Goal: Task Accomplishment & Management: Use online tool/utility

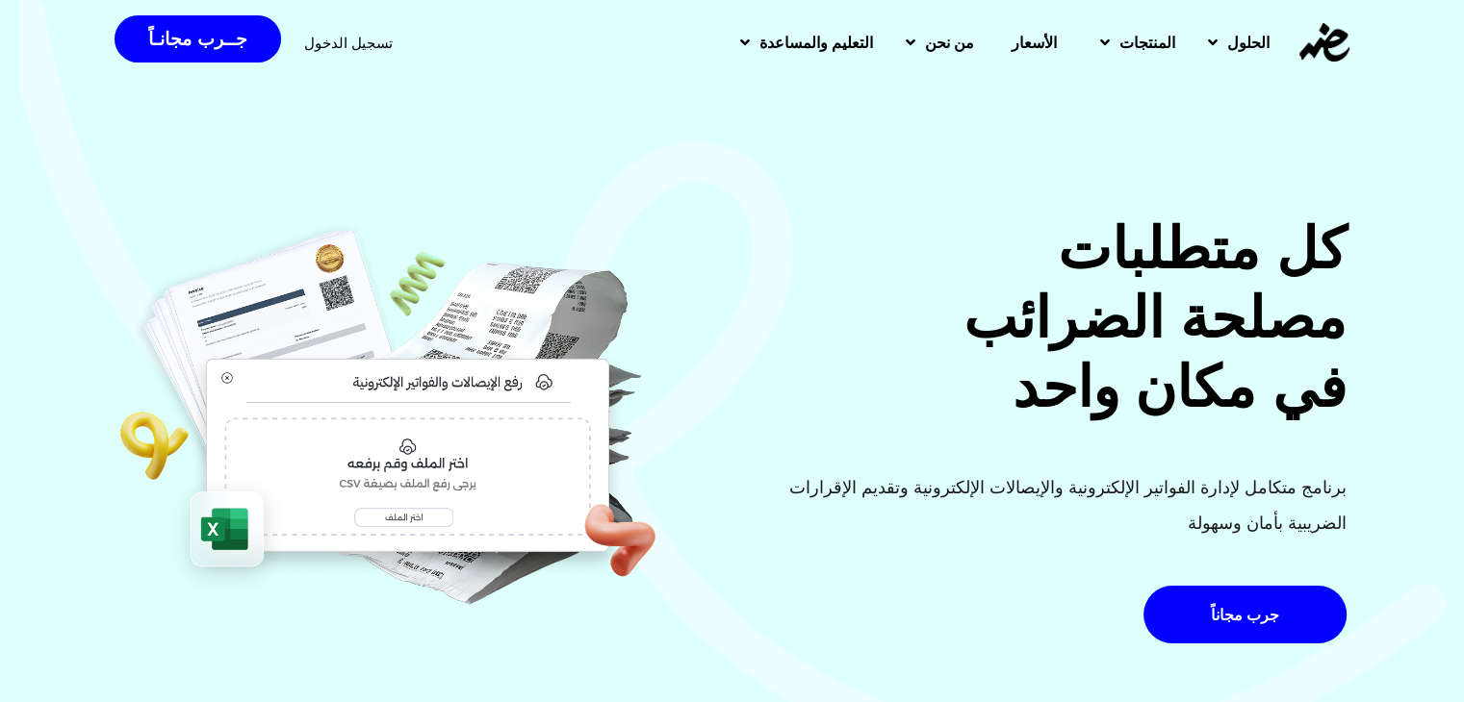
drag, startPoint x: 331, startPoint y: 43, endPoint x: 527, endPoint y: 128, distance: 213.8
click at [331, 43] on span "تسجيل الدخول" at bounding box center [348, 43] width 89 height 14
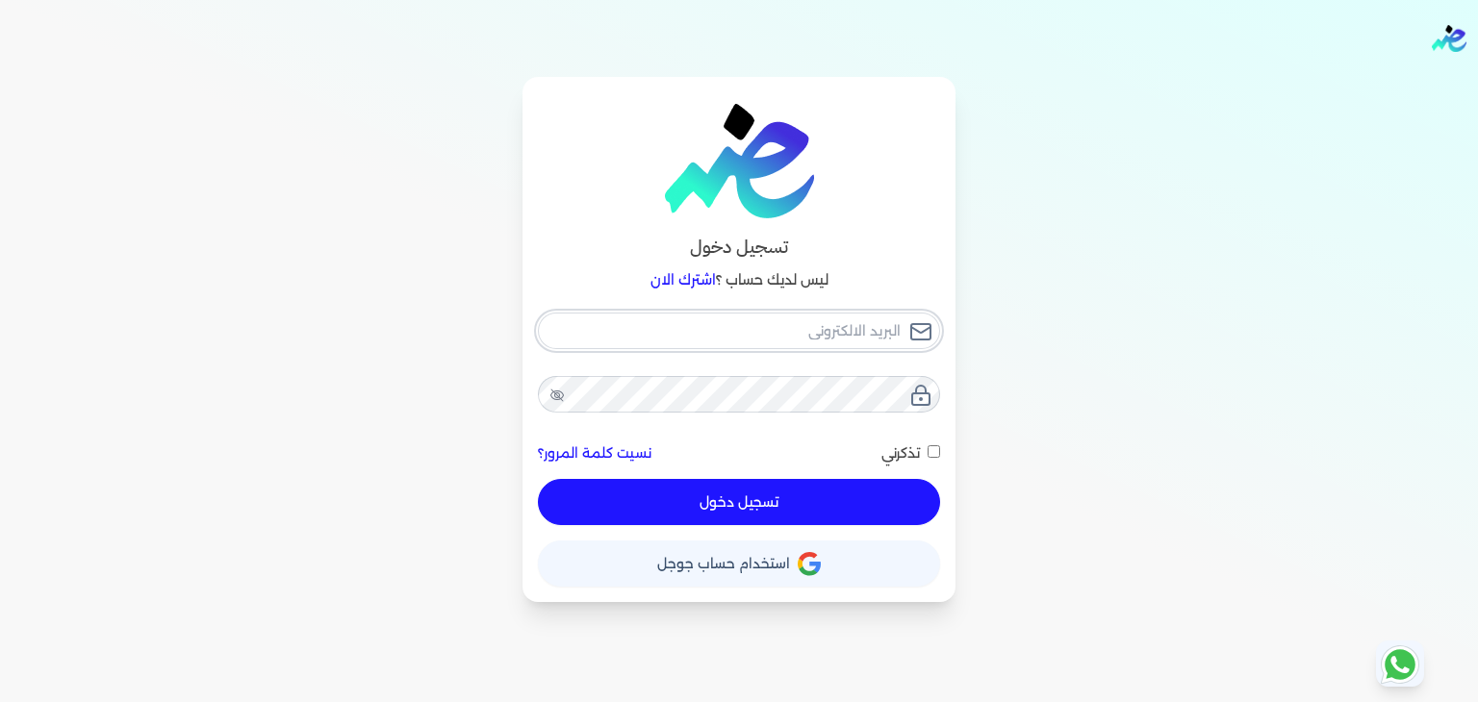
type input "[EMAIL_ADDRESS][DOMAIN_NAME]"
click at [933, 451] on input "تذكرني" at bounding box center [934, 452] width 13 height 13
checkbox input "true"
click at [883, 509] on button "تسجيل دخول" at bounding box center [739, 502] width 402 height 46
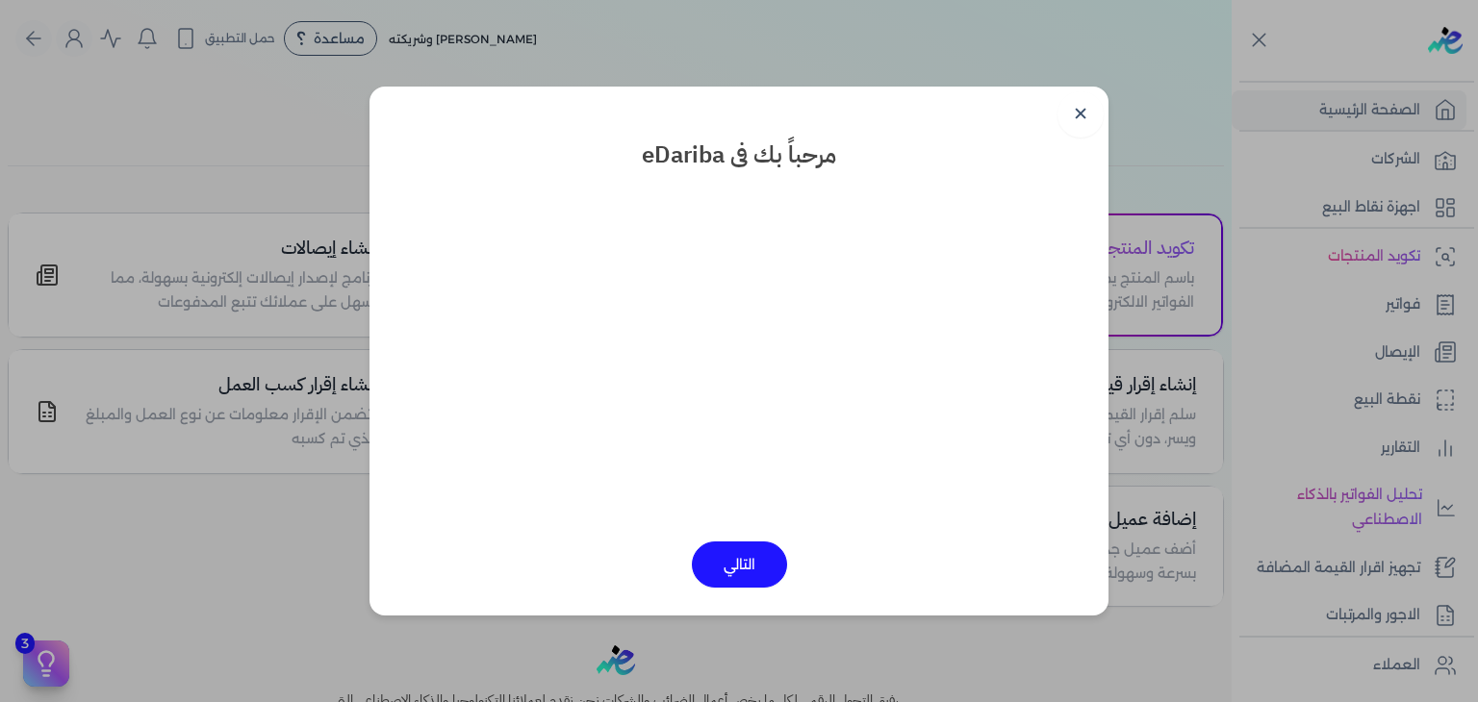
click at [735, 564] on button "التالي" at bounding box center [739, 565] width 95 height 46
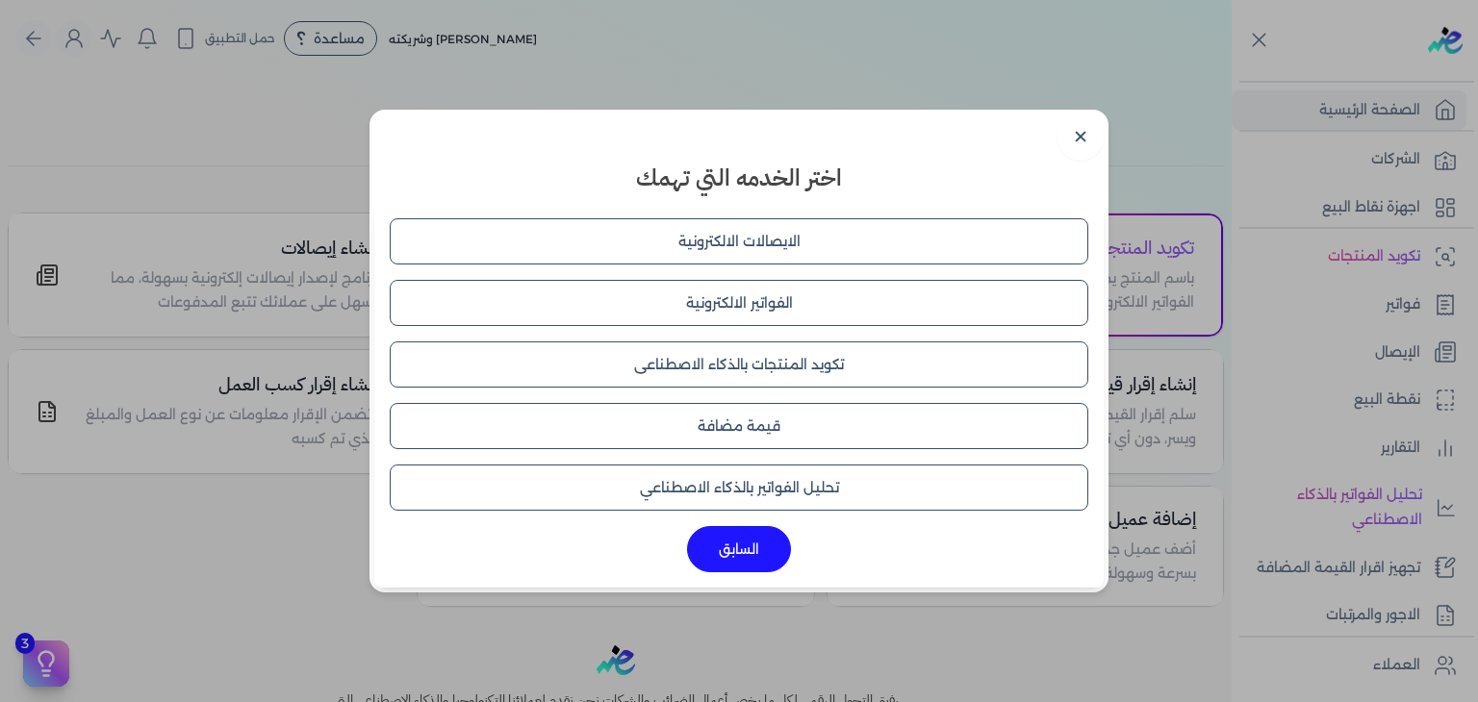
click at [758, 311] on button "الفواتير الالكترونية" at bounding box center [739, 303] width 699 height 46
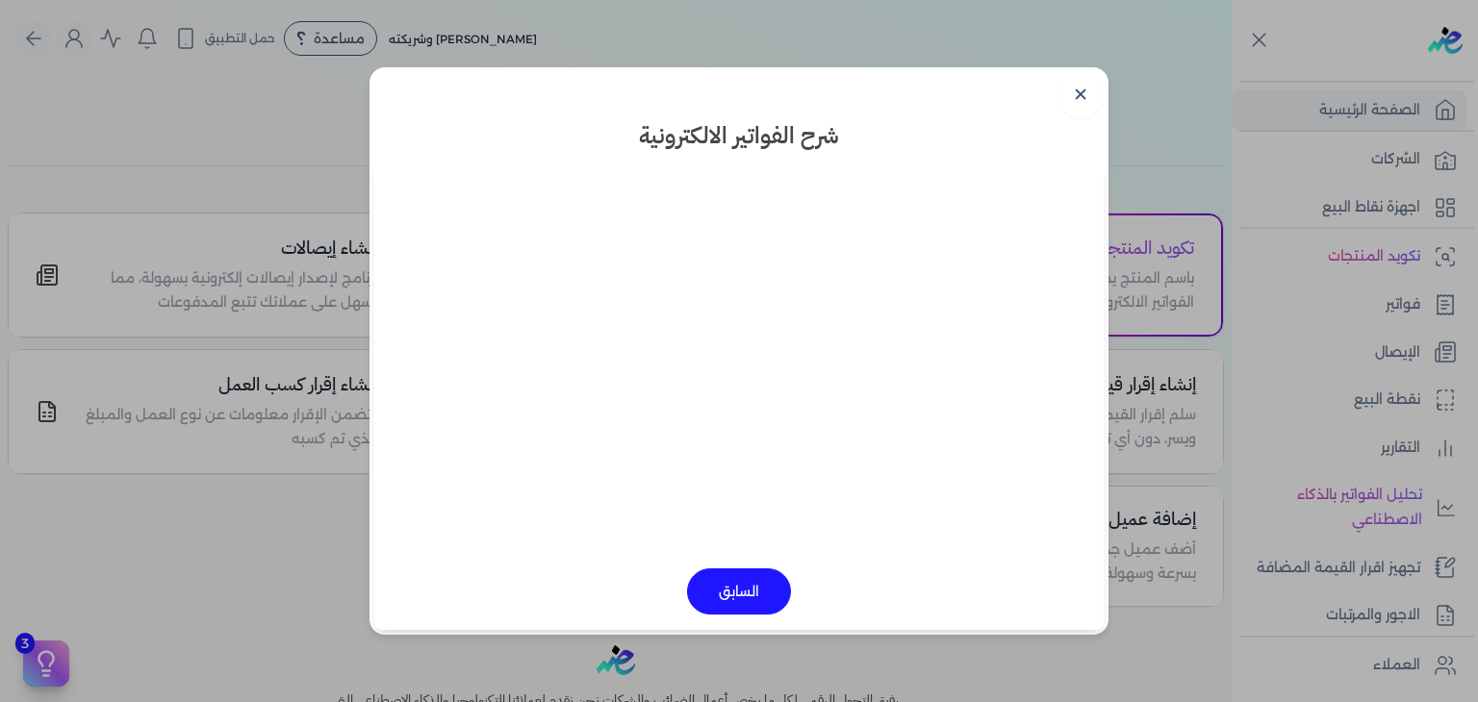
drag, startPoint x: 1071, startPoint y: 89, endPoint x: 1351, endPoint y: 198, distance: 300.7
click at [1072, 89] on link "✕" at bounding box center [1081, 95] width 46 height 46
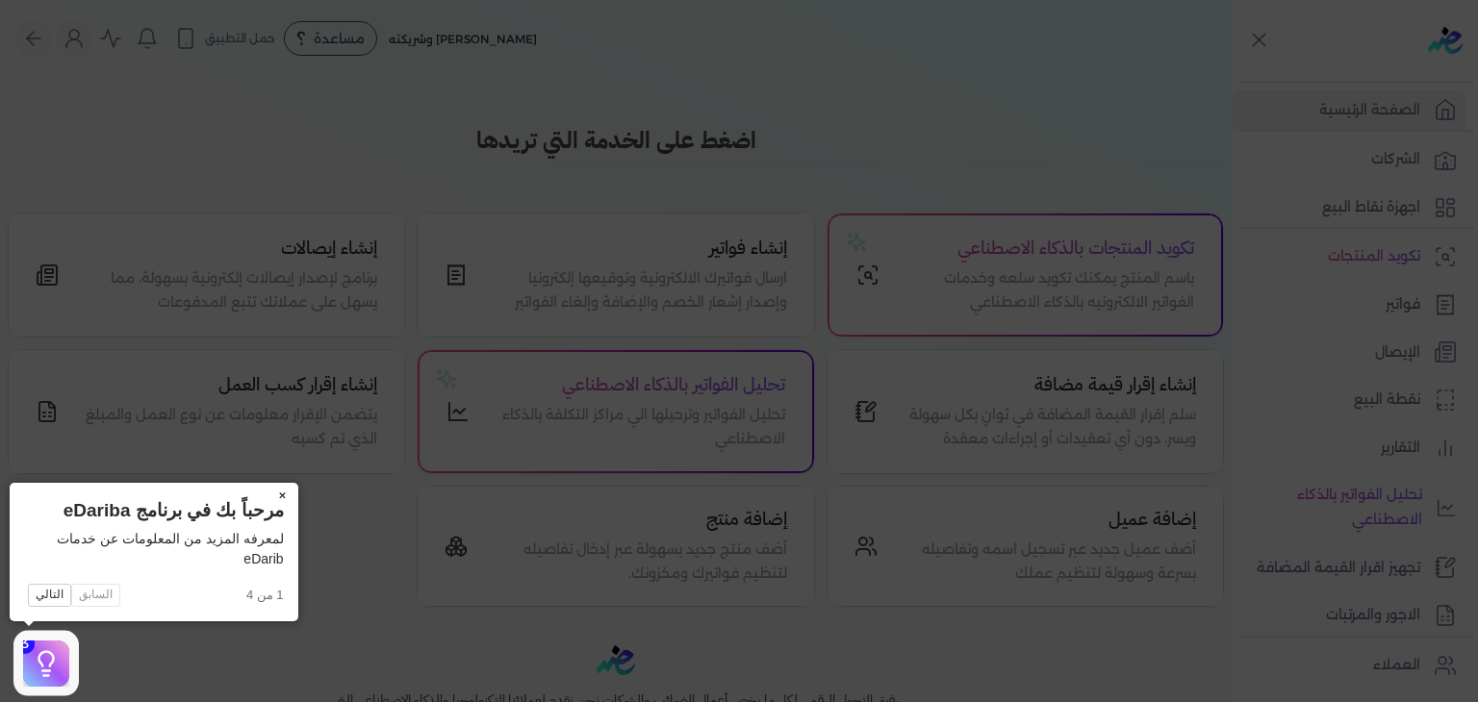
click at [285, 494] on button "×" at bounding box center [283, 496] width 31 height 27
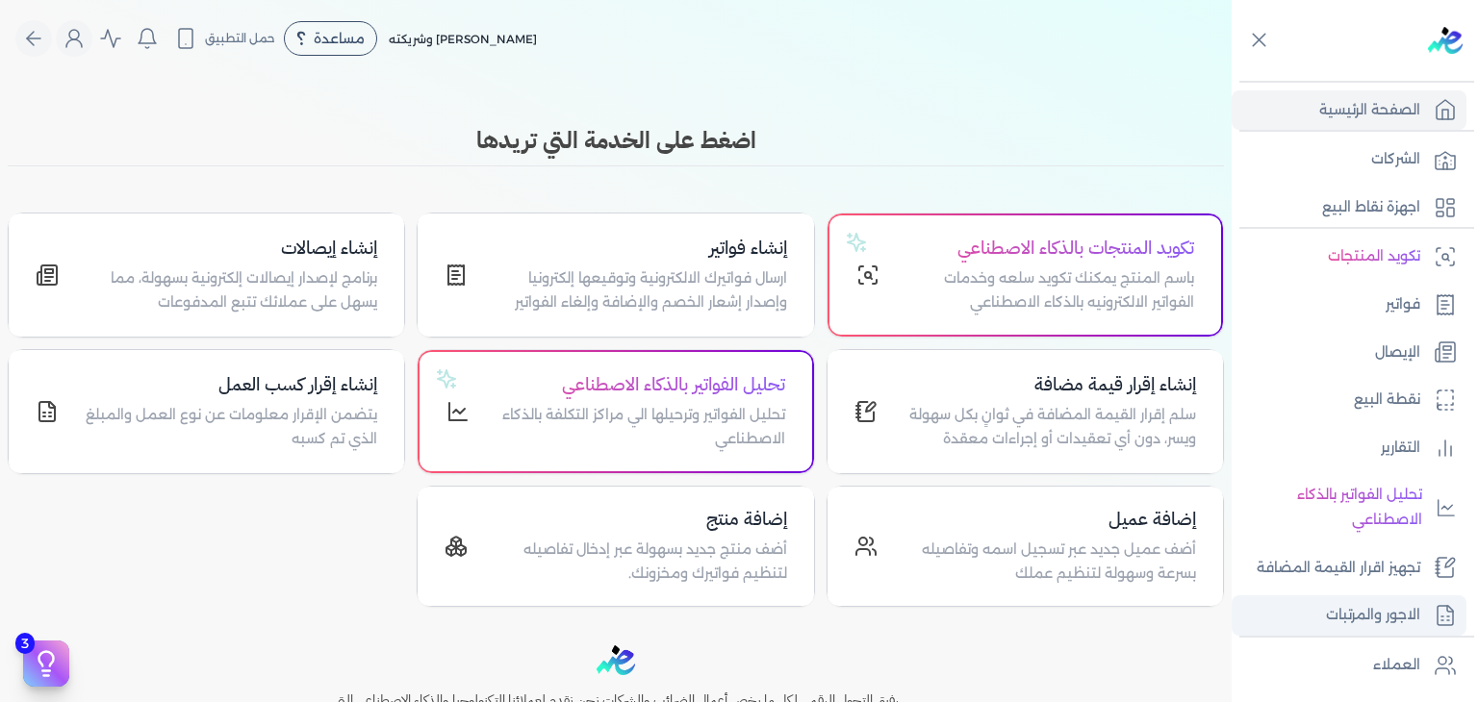
scroll to position [335, 0]
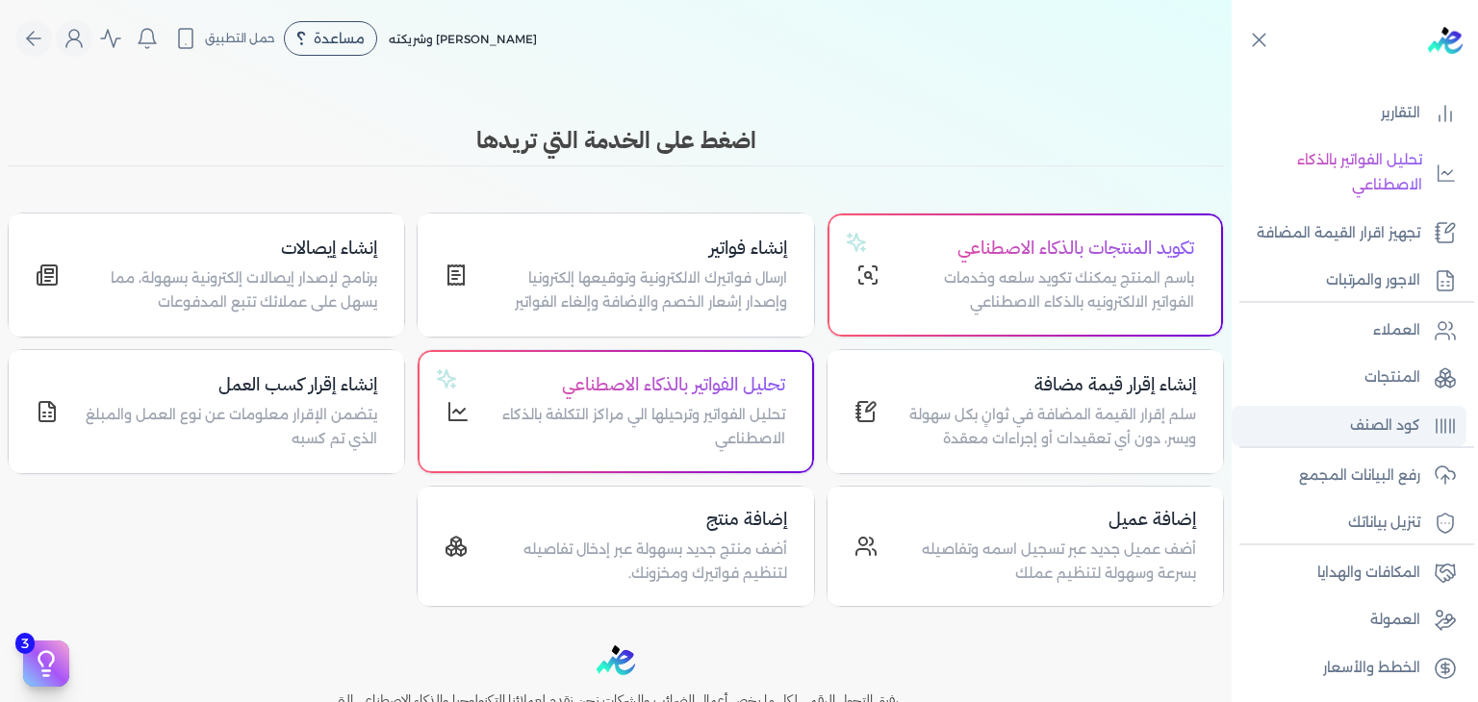
click at [1381, 430] on p "كود الصنف" at bounding box center [1385, 426] width 70 height 25
click at [1378, 380] on p "المنتجات" at bounding box center [1392, 378] width 56 height 25
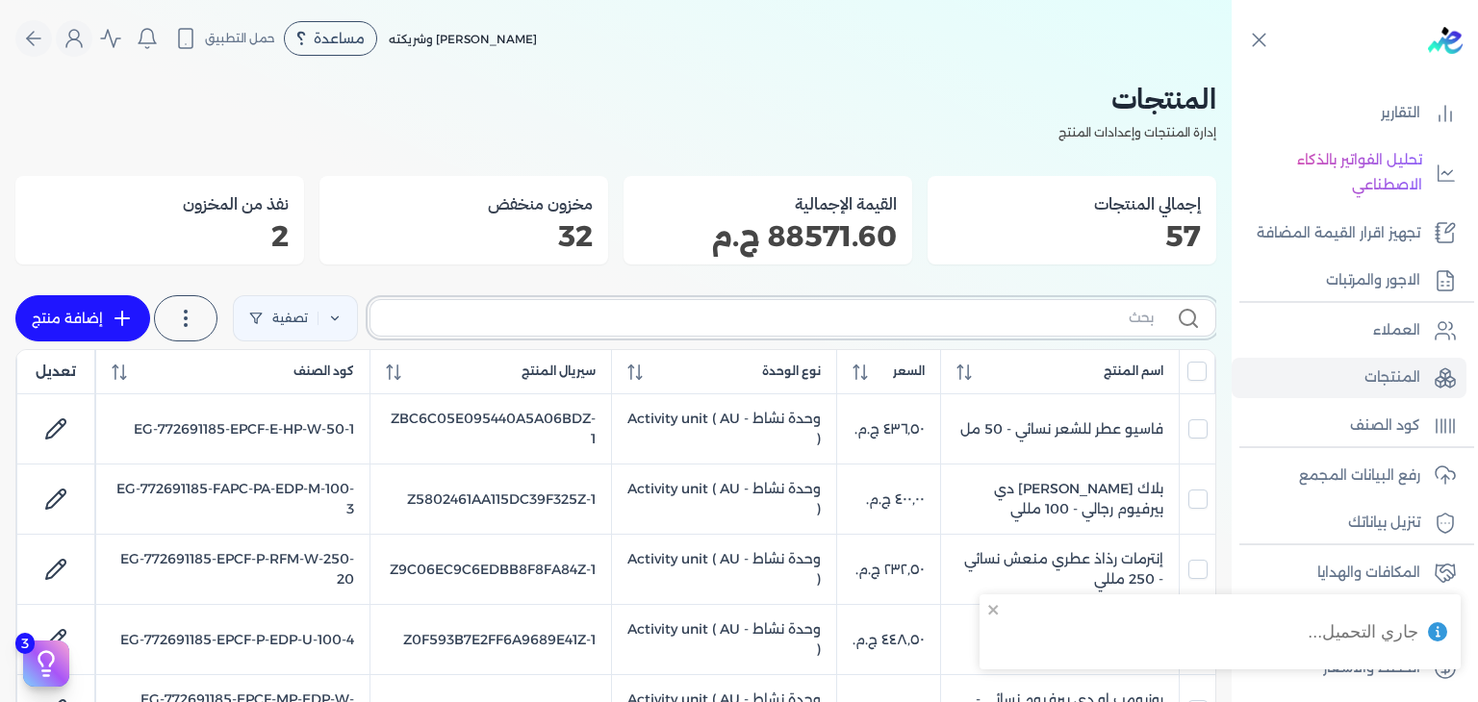
click at [1104, 319] on input "text" at bounding box center [770, 318] width 768 height 20
paste input "MSA-RFM-W-250-1"
type input "MSA-RFM-W-250-1"
checkbox input "false"
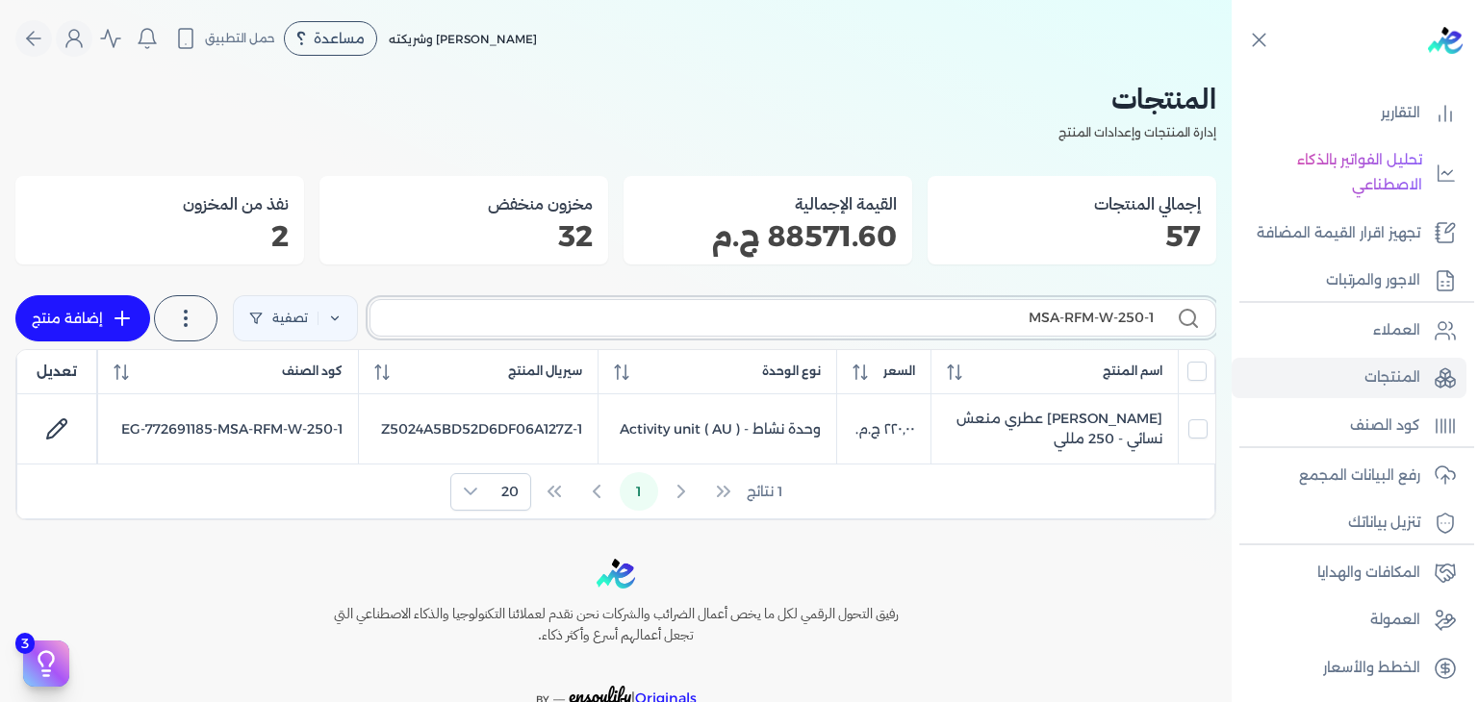
type input "MSA-RFM-W-250-"
checkbox input "false"
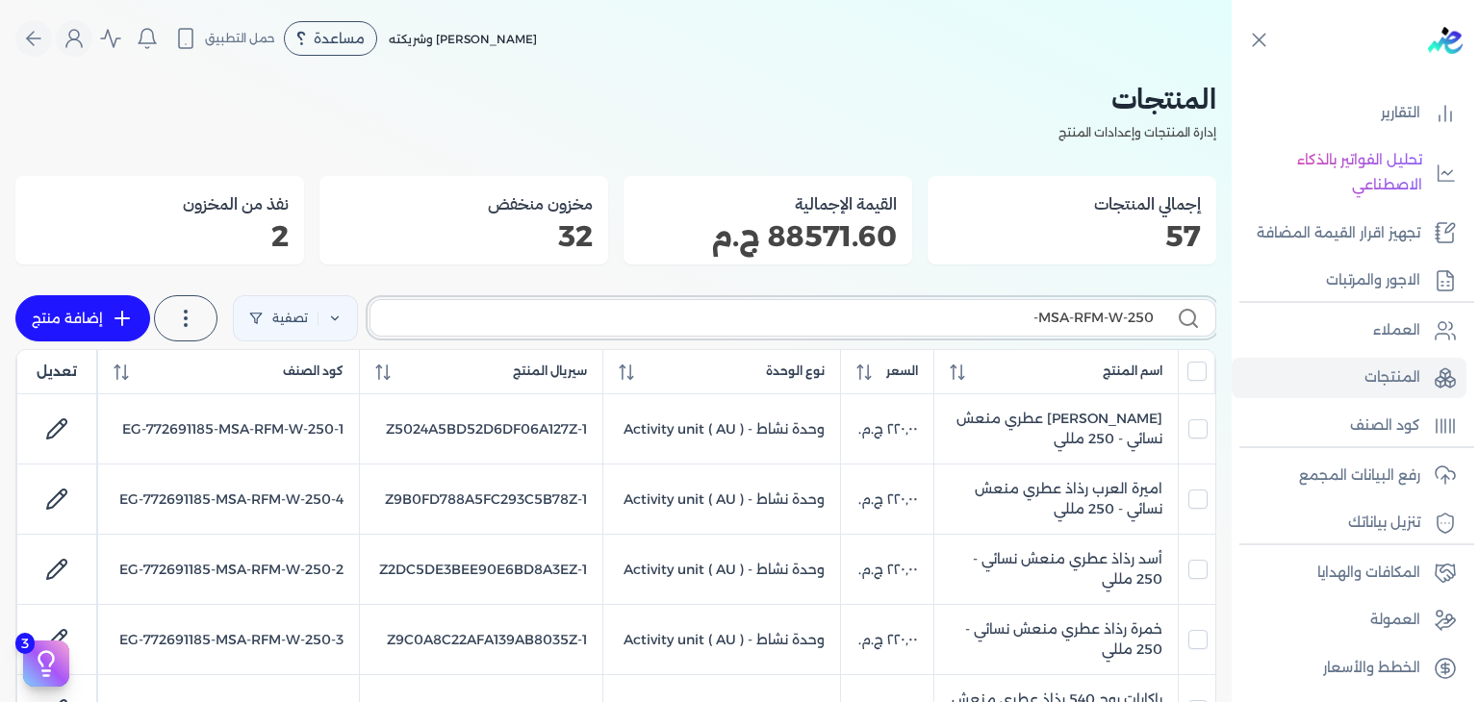
type input "MSA-RFM-W-250-2"
checkbox input "false"
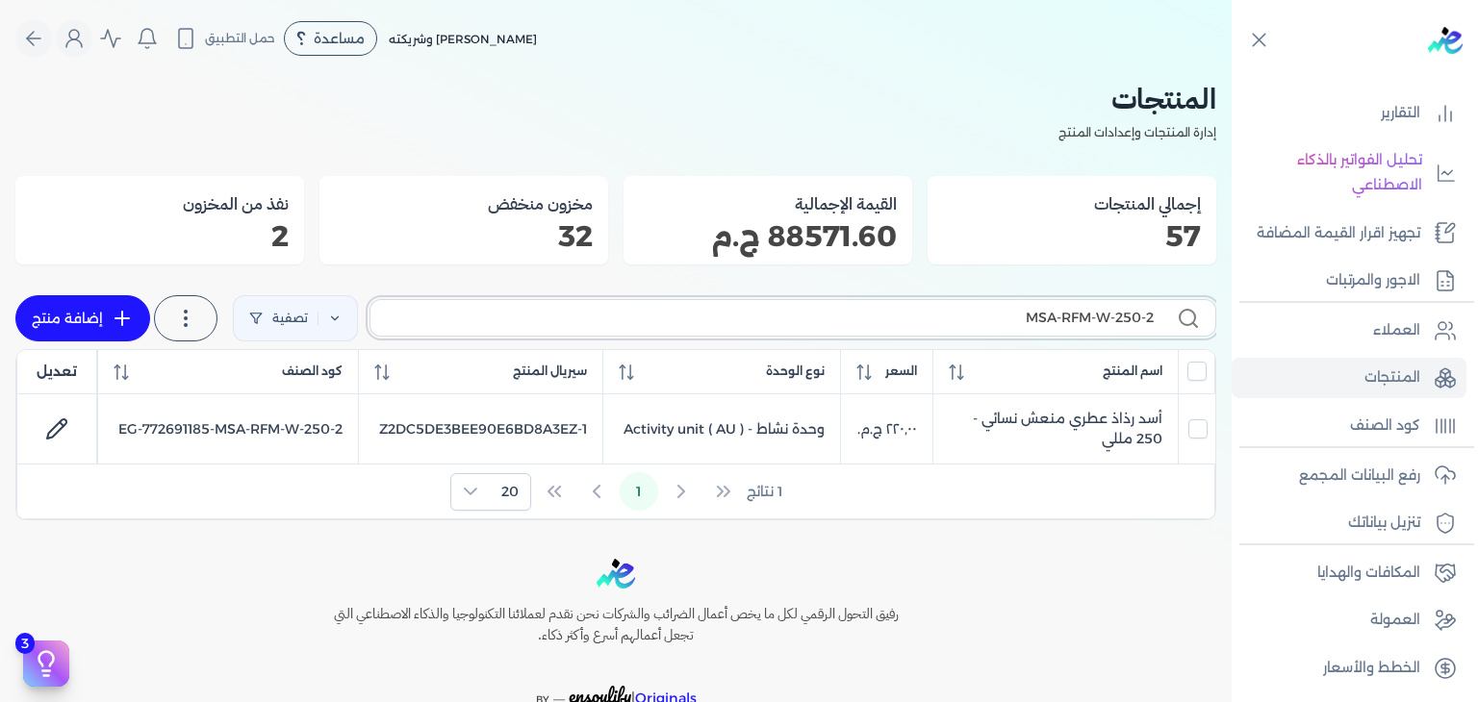
type input "MSA-RFM-W-250-"
checkbox input "false"
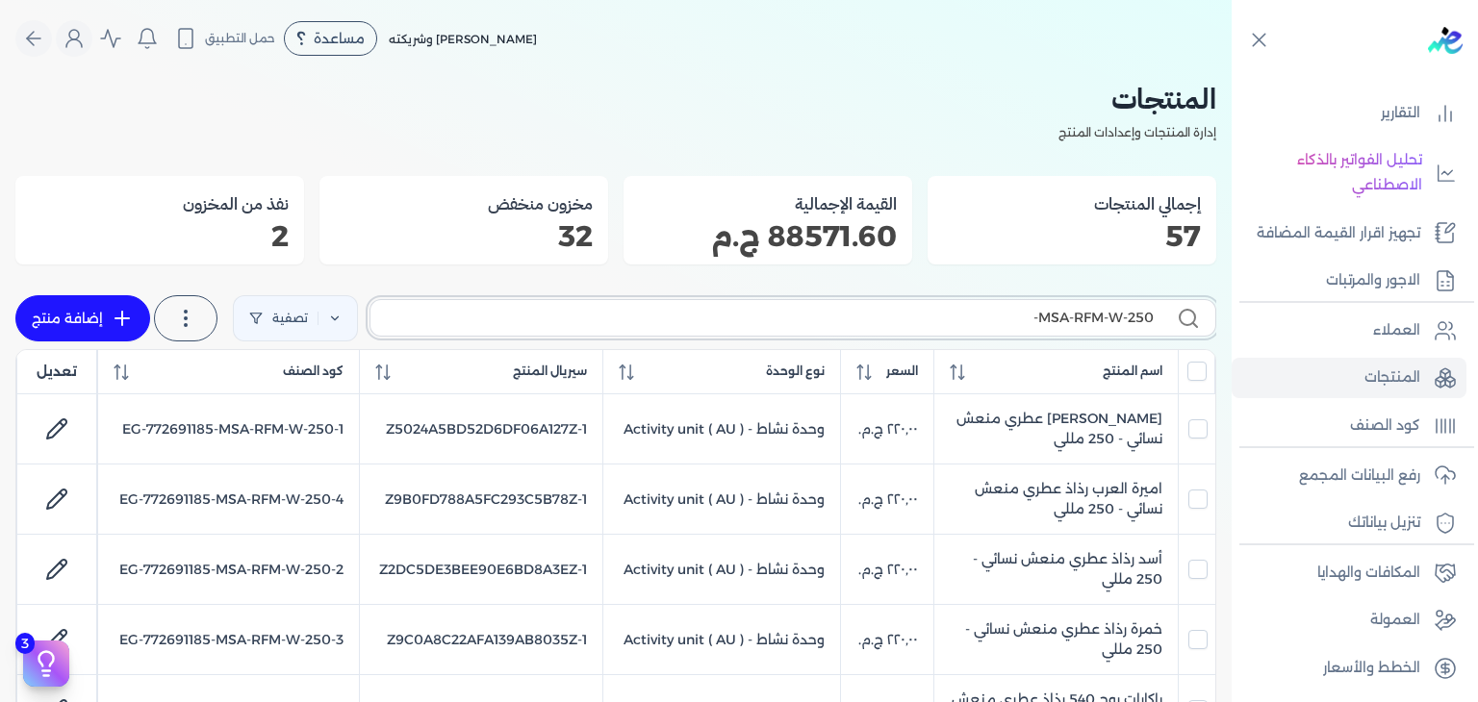
type input "MSA-RFM-W-250-3"
checkbox input "false"
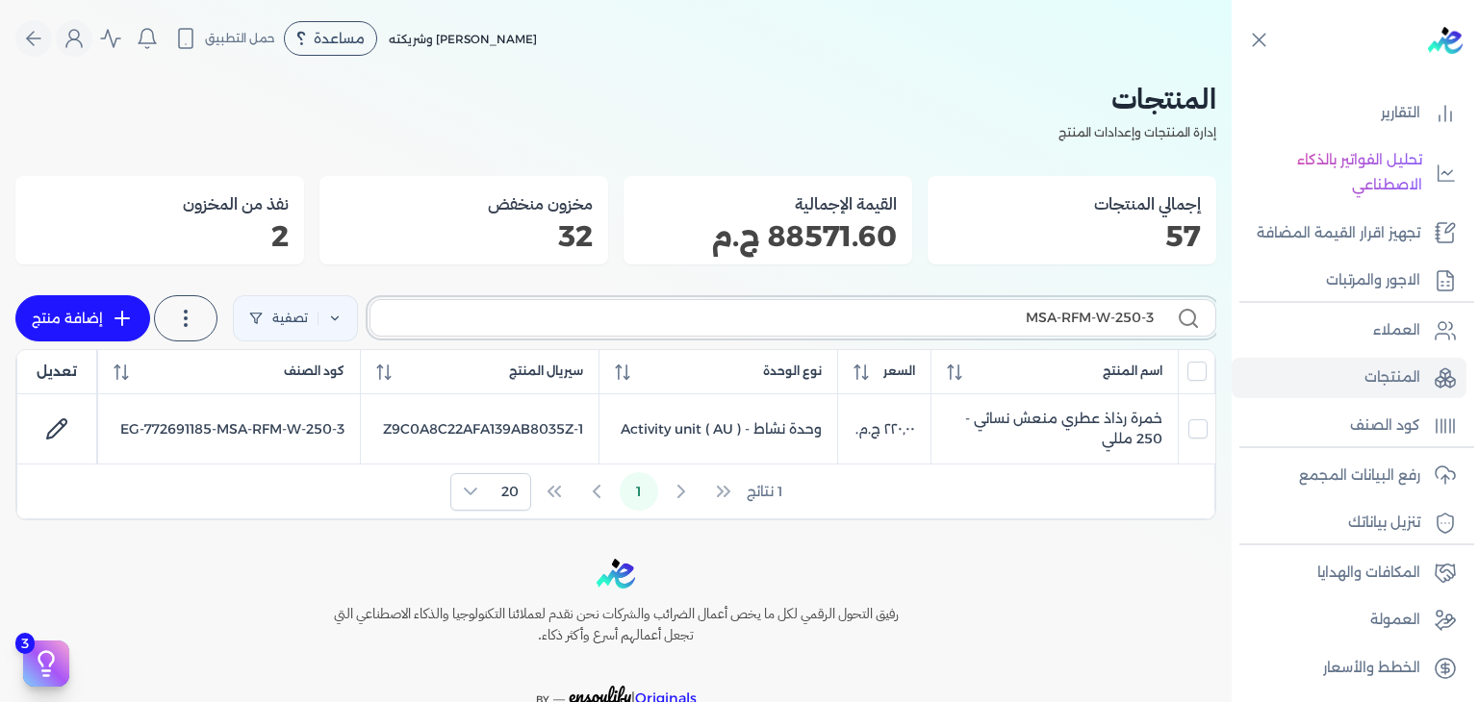
type input "MSA-RFM-W-250-"
checkbox input "false"
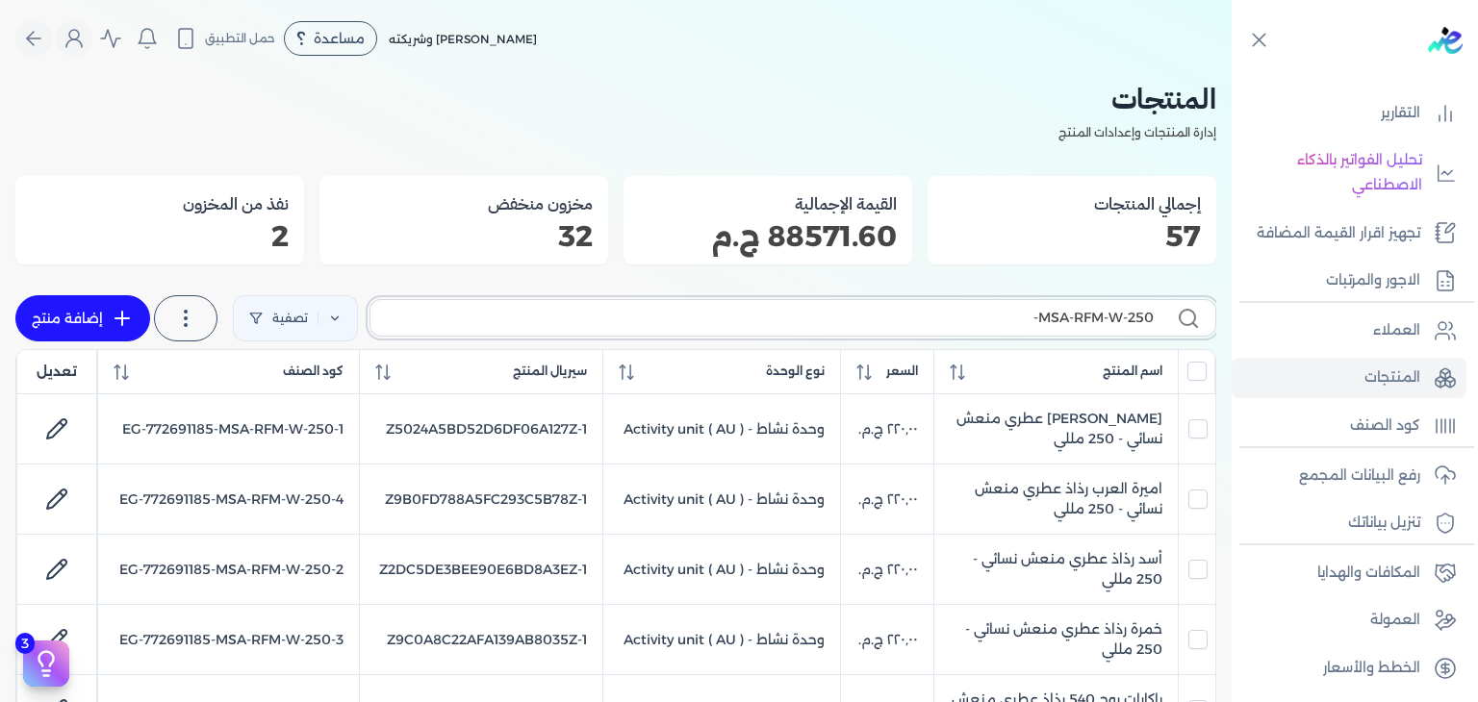
type input "MSA-RFM-W-250-4"
checkbox input "false"
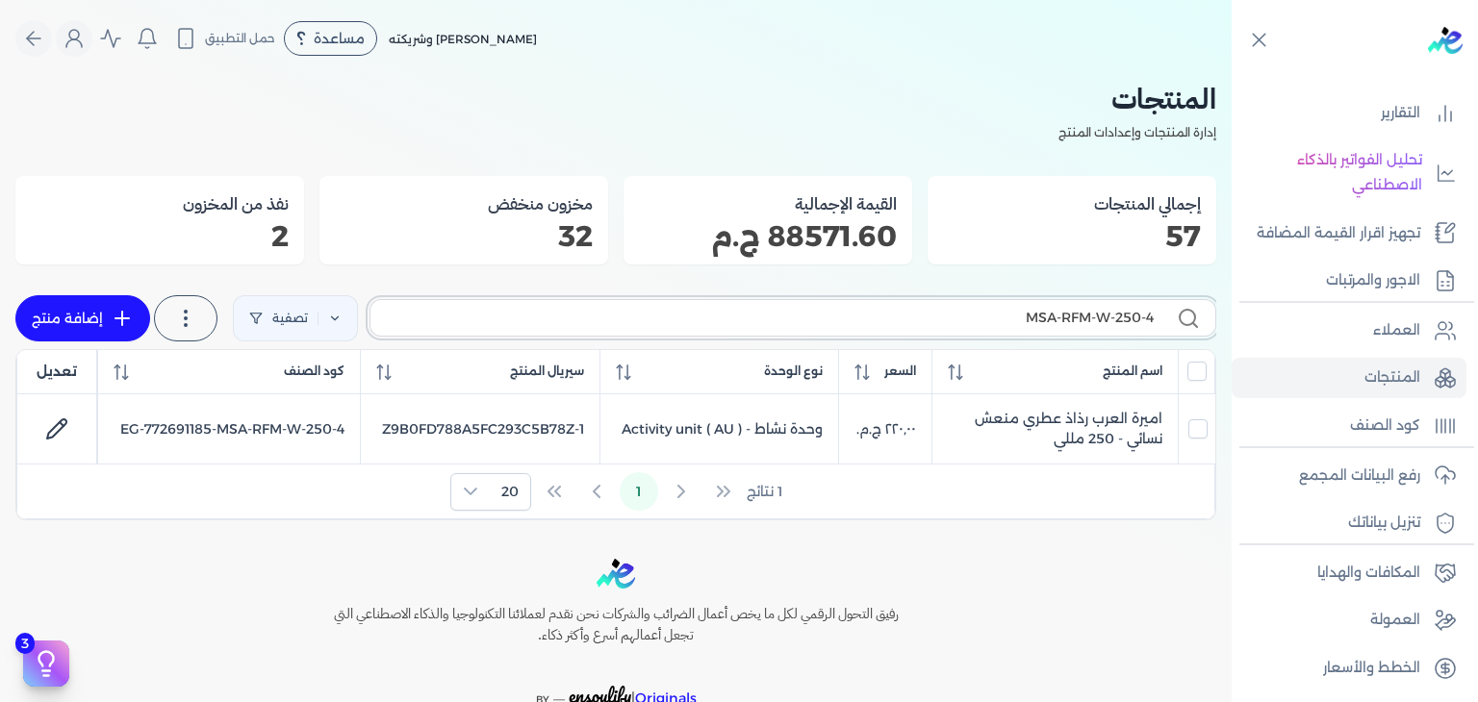
type input "MSA-RFM-W-250-"
checkbox input "false"
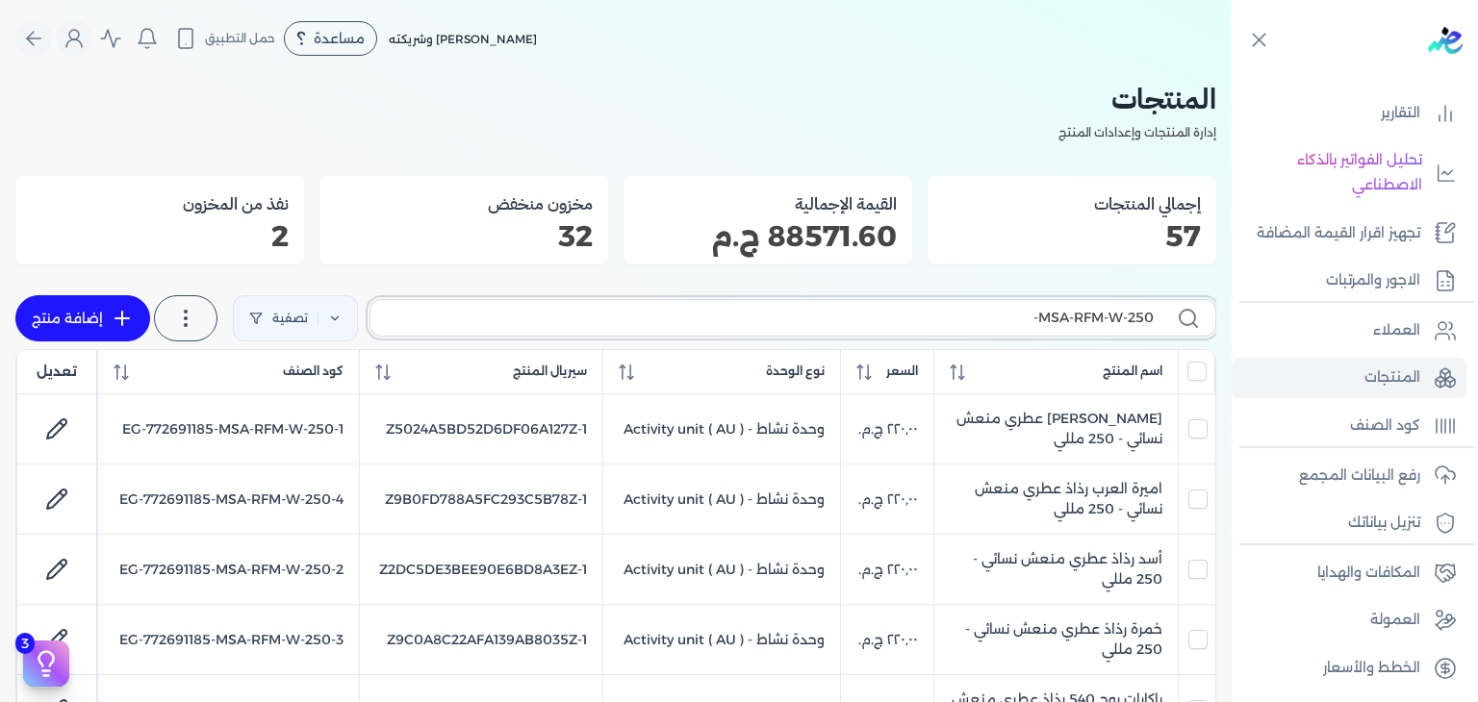
type input "MSA-RFM-W-250-5"
checkbox input "false"
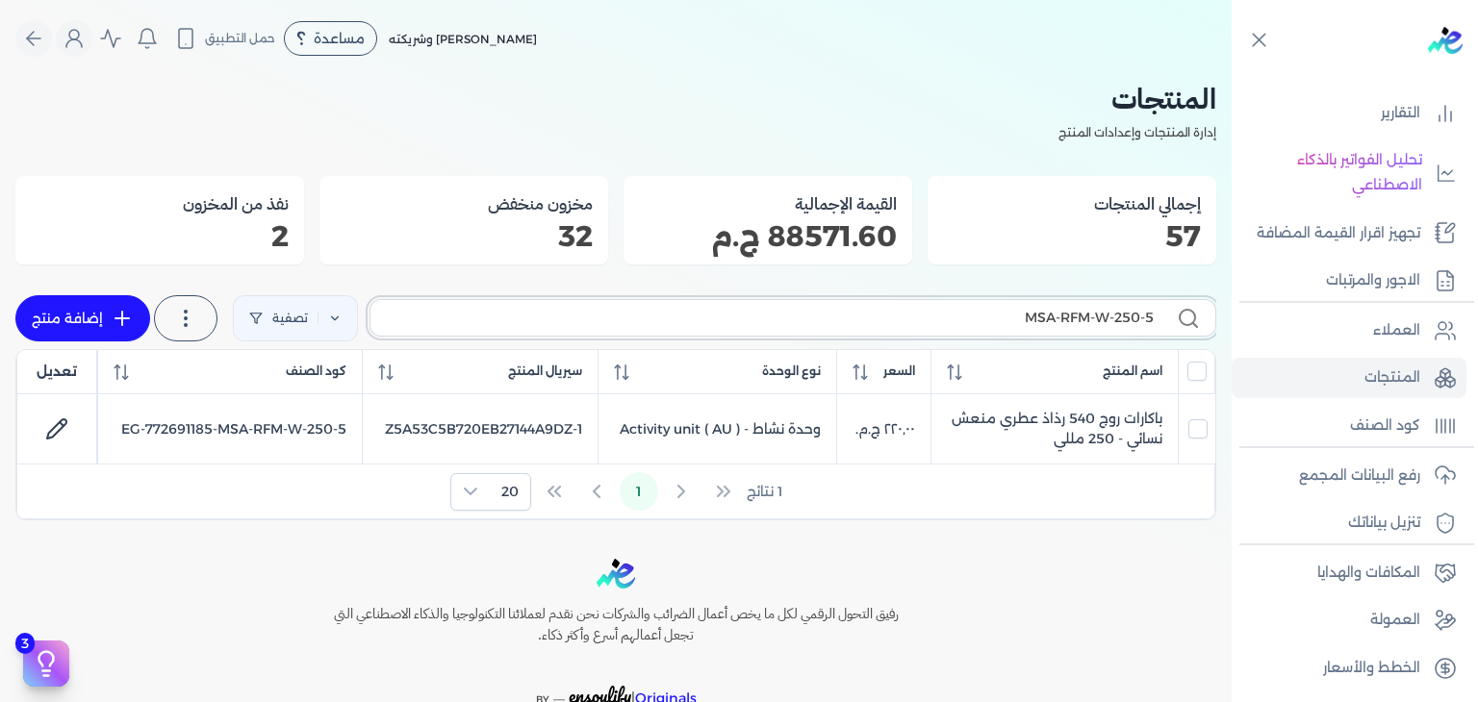
type input "MSA-RFM-W-250-"
checkbox input "false"
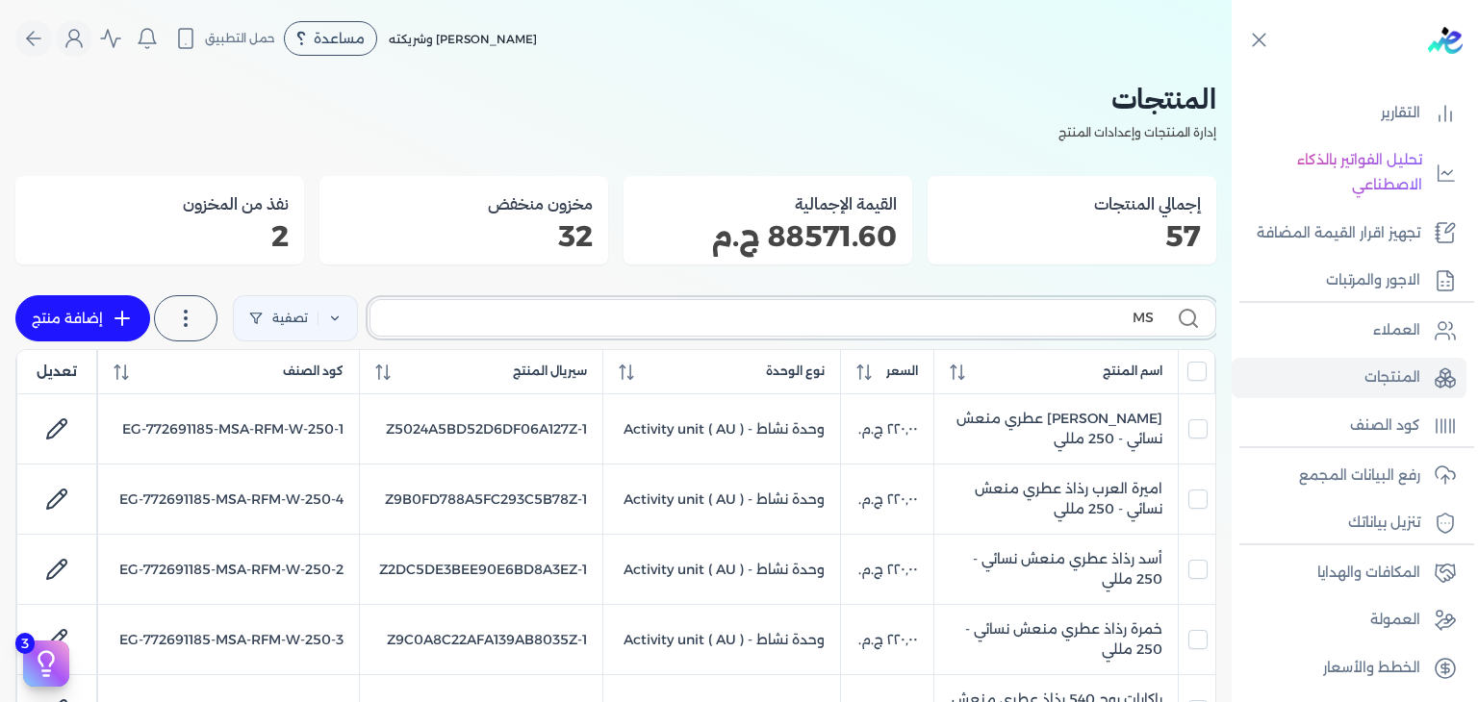
type input "M"
checkbox input "false"
